Goal: Navigation & Orientation: Find specific page/section

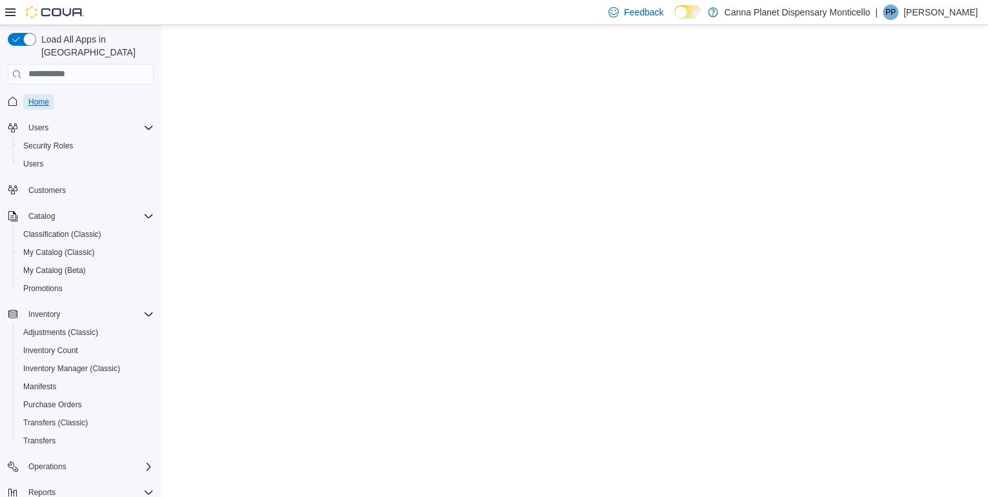
click at [39, 97] on span "Home" at bounding box center [38, 102] width 21 height 10
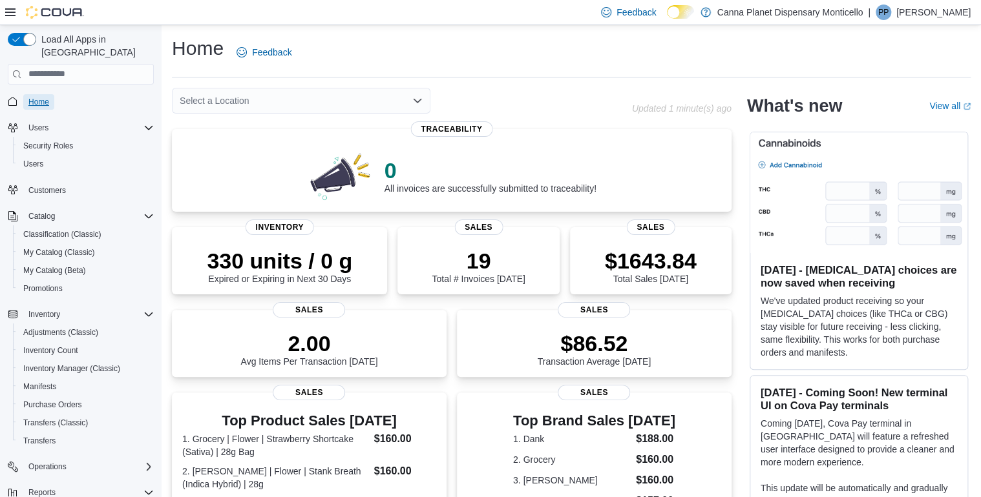
click at [34, 97] on span "Home" at bounding box center [38, 102] width 21 height 10
click at [33, 97] on span "Home" at bounding box center [38, 102] width 21 height 10
click at [38, 97] on span "Home" at bounding box center [38, 102] width 21 height 10
